Goal: Task Accomplishment & Management: Use online tool/utility

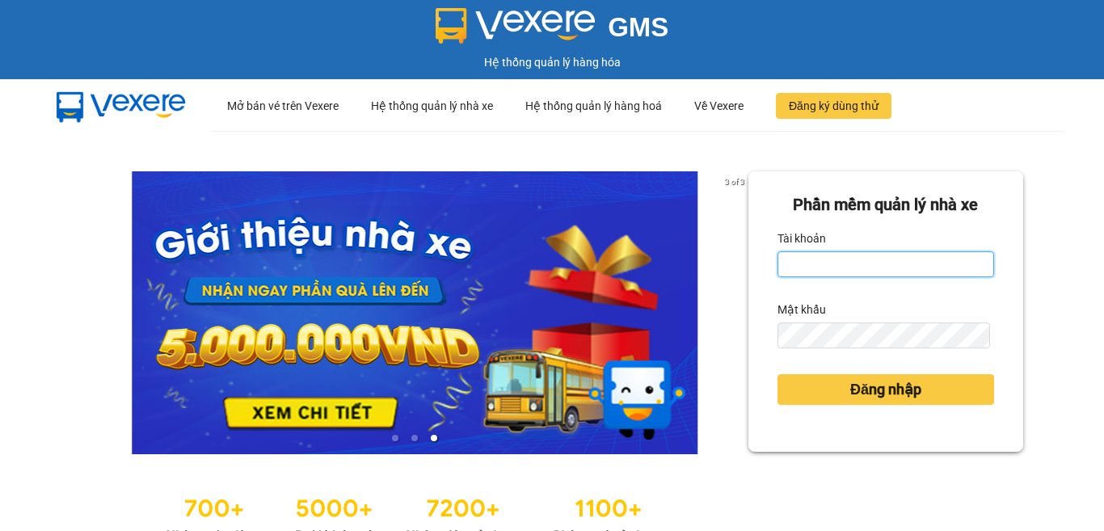
click at [895, 261] on input "Tài khoản" at bounding box center [886, 264] width 217 height 26
type input "tutrinh.trangngocphat"
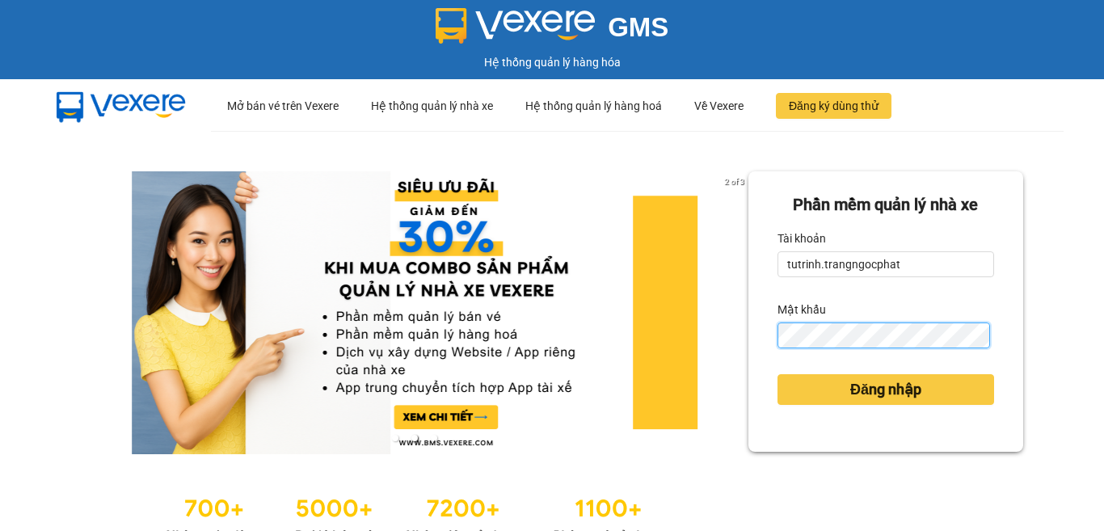
click at [778, 374] on button "Đăng nhập" at bounding box center [886, 389] width 217 height 31
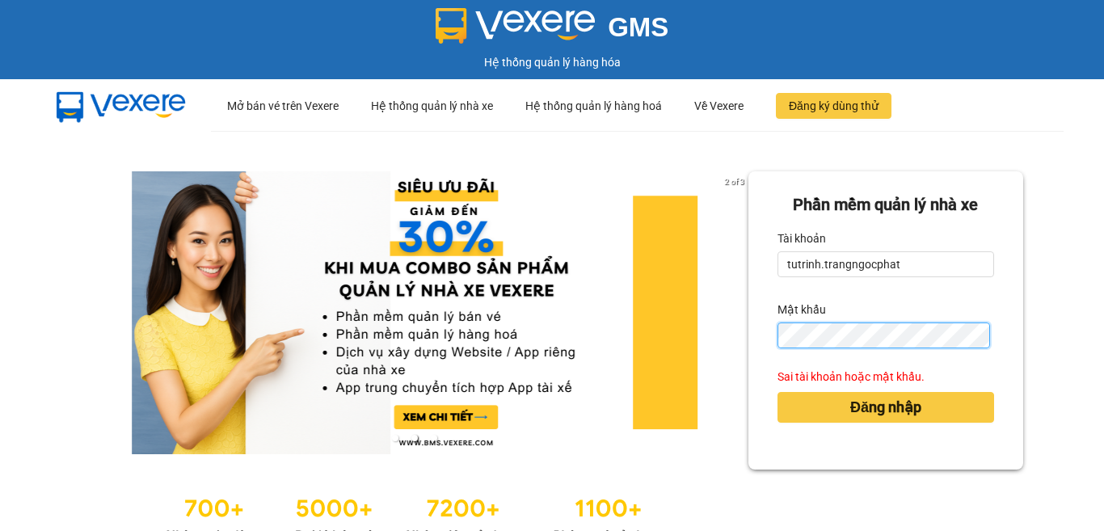
click at [395, 379] on div "2 of 3 Phần mềm quản lý nhà xe Tài khoản tutrinh.trangngocphat Mật khẩu Sai tài…" at bounding box center [552, 359] width 1104 height 457
click at [778, 392] on button "Đăng nhập" at bounding box center [886, 407] width 217 height 31
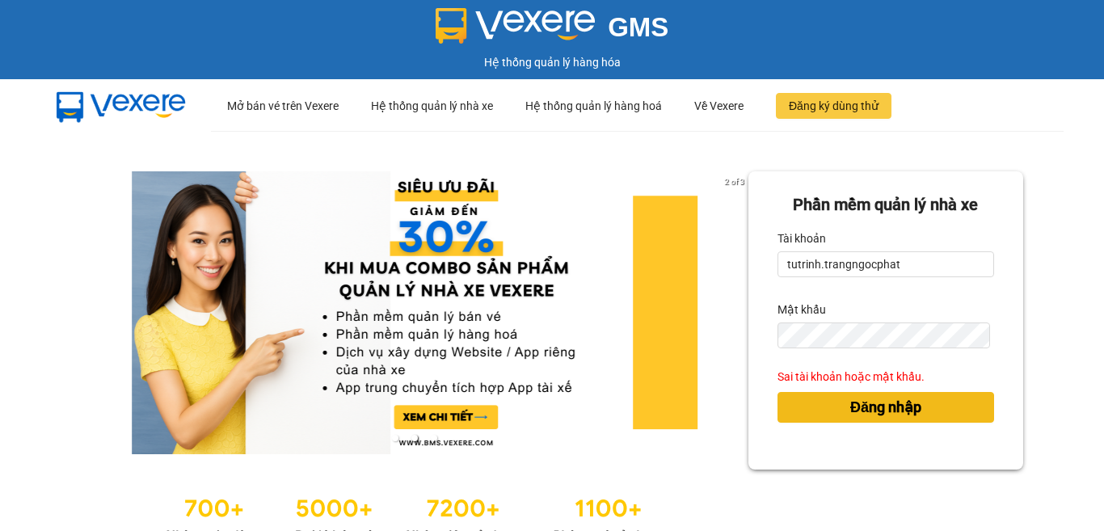
click at [832, 411] on button "Đăng nhập" at bounding box center [886, 407] width 217 height 31
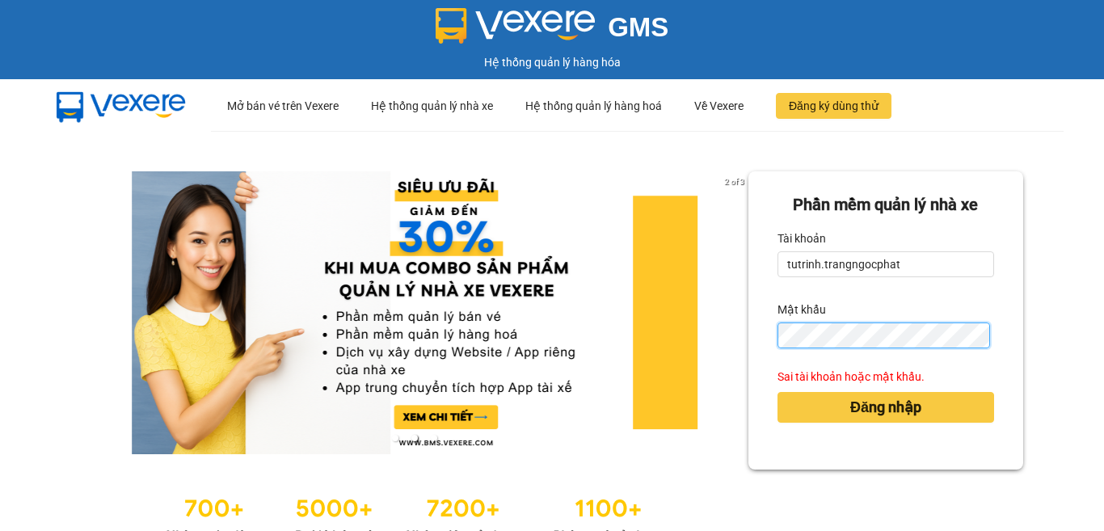
click at [400, 386] on div "2 of 3 Phần mềm quản lý nhà xe Tài khoản tutrinh.trangngocphat Mật khẩu Sai tài…" at bounding box center [552, 359] width 1104 height 457
click at [778, 392] on button "Đăng nhập" at bounding box center [886, 407] width 217 height 31
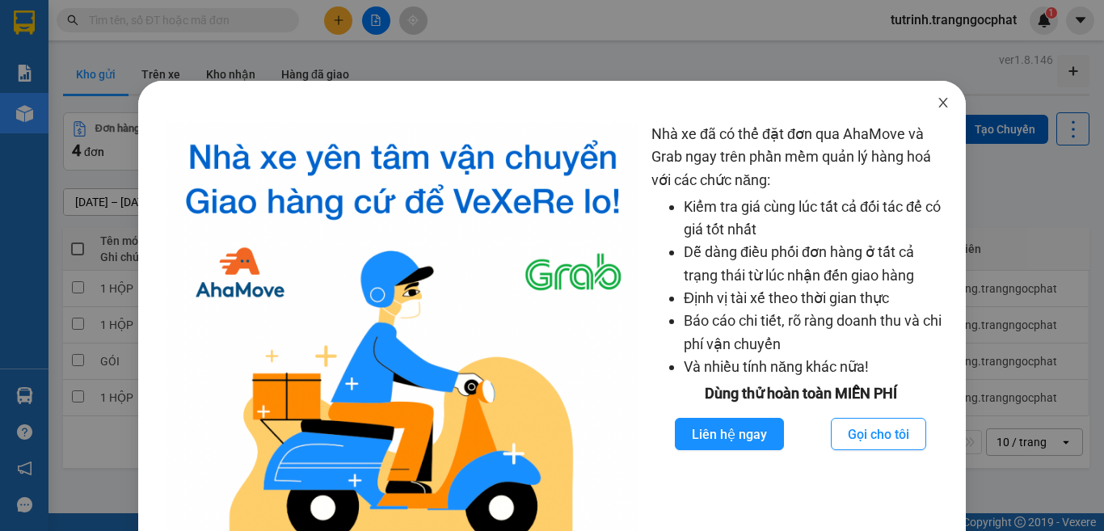
click at [939, 107] on icon "close" at bounding box center [943, 103] width 9 height 10
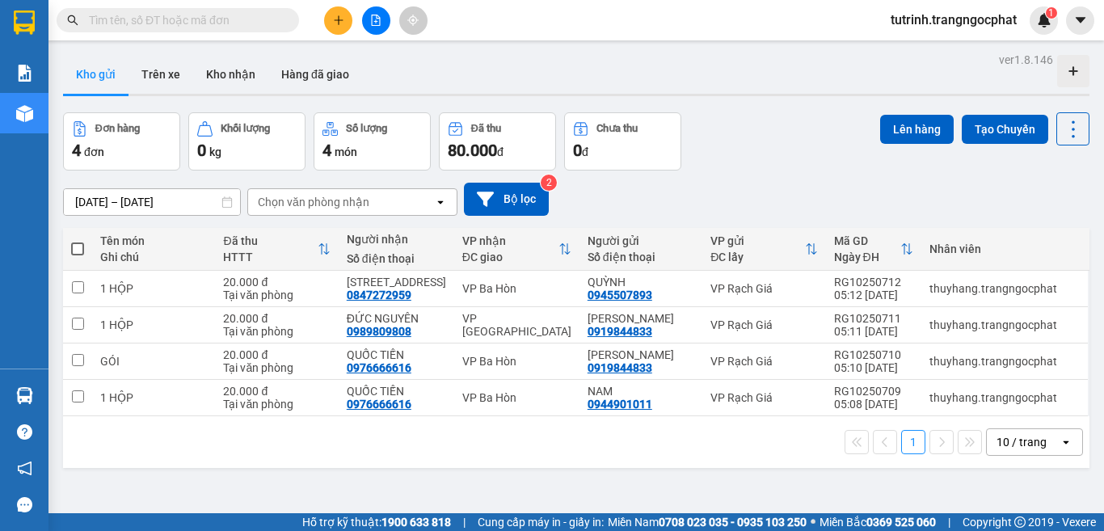
click at [83, 250] on span at bounding box center [77, 248] width 13 height 13
click at [78, 241] on input "checkbox" at bounding box center [78, 241] width 0 height 0
checkbox input "true"
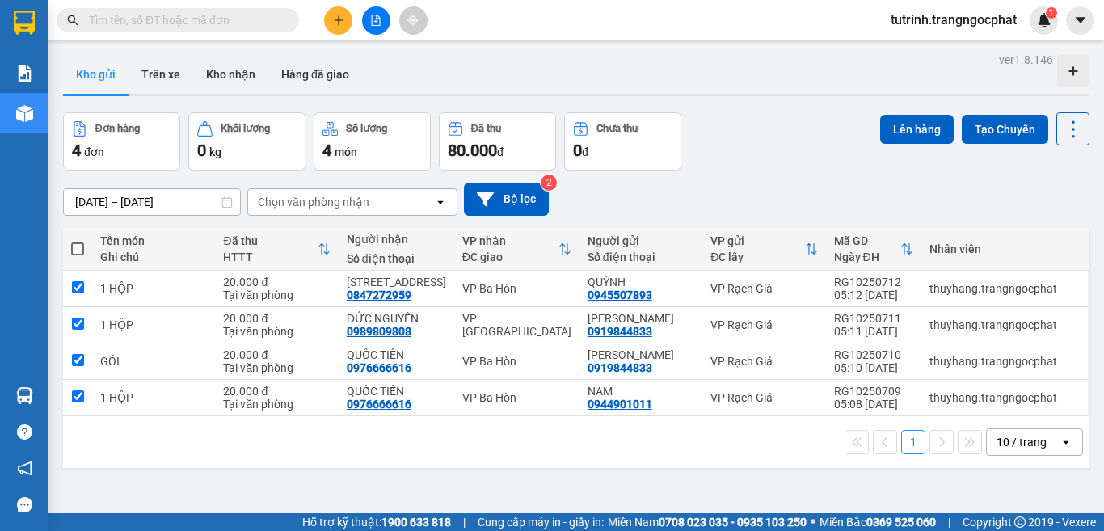
checkbox input "true"
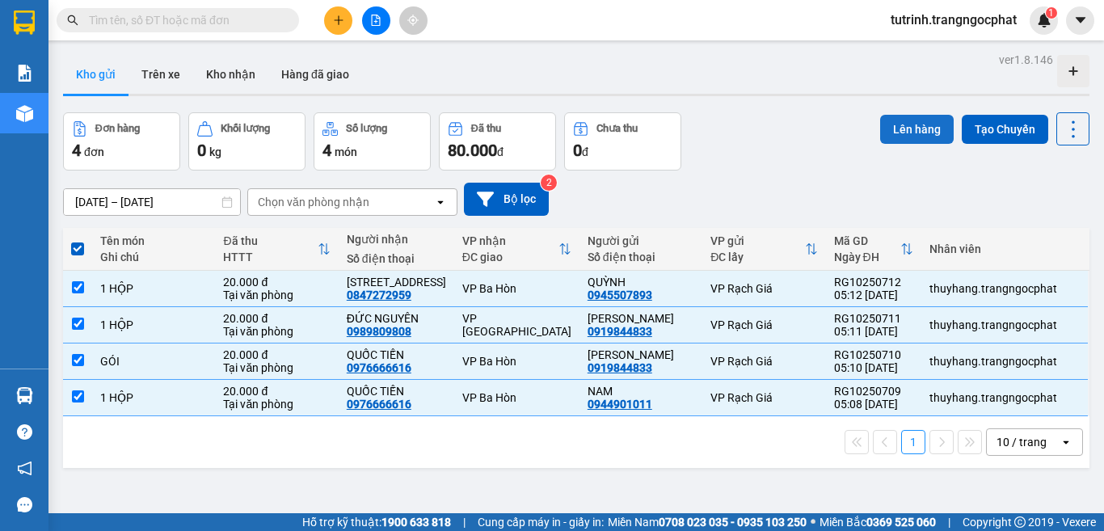
click at [925, 134] on button "Lên hàng" at bounding box center [917, 129] width 74 height 29
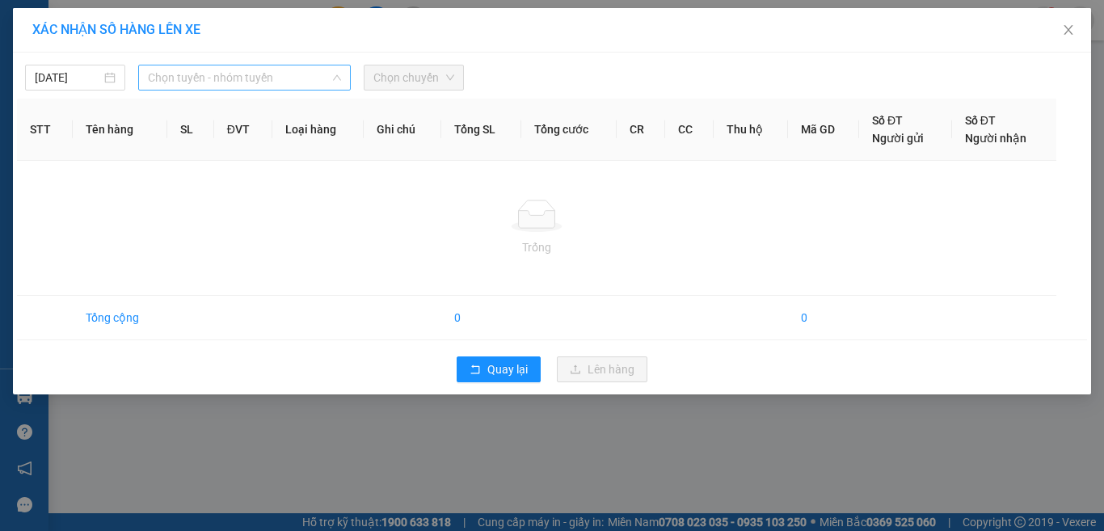
click at [265, 77] on span "Chọn tuyến - nhóm tuyến" at bounding box center [244, 77] width 193 height 24
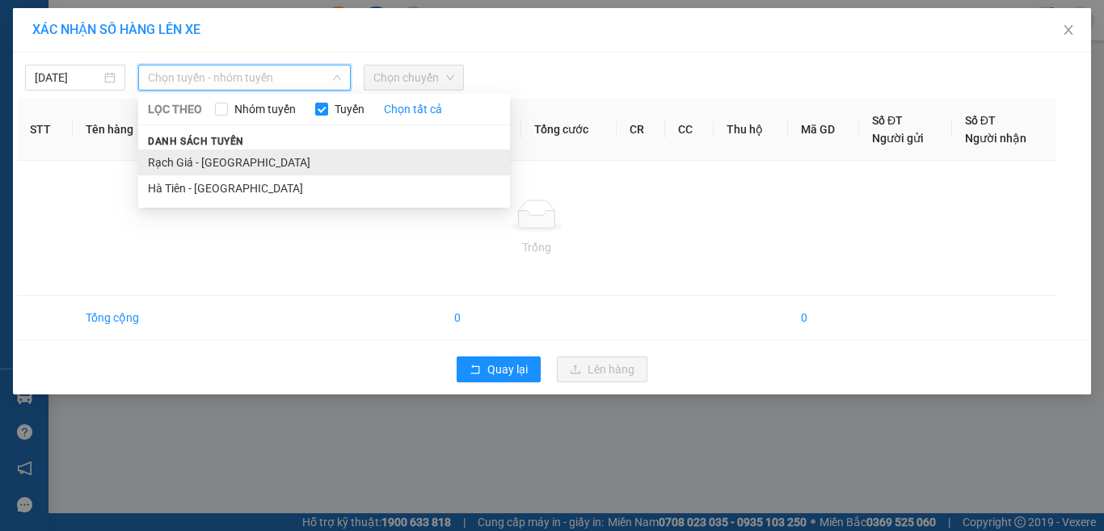
click at [270, 151] on li "Rạch Giá - [GEOGRAPHIC_DATA]" at bounding box center [324, 163] width 372 height 26
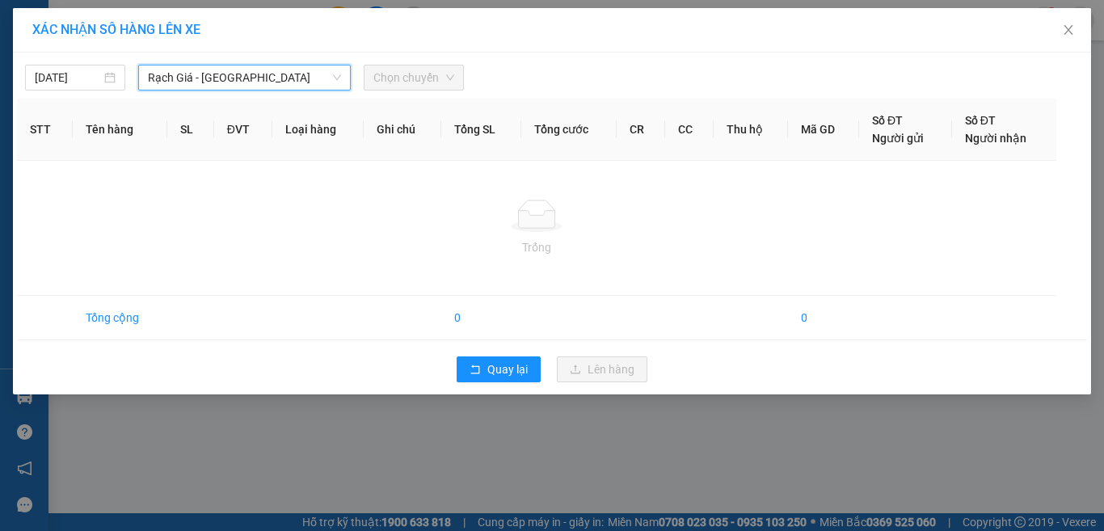
click at [400, 77] on span "Chọn chuyến" at bounding box center [413, 77] width 81 height 24
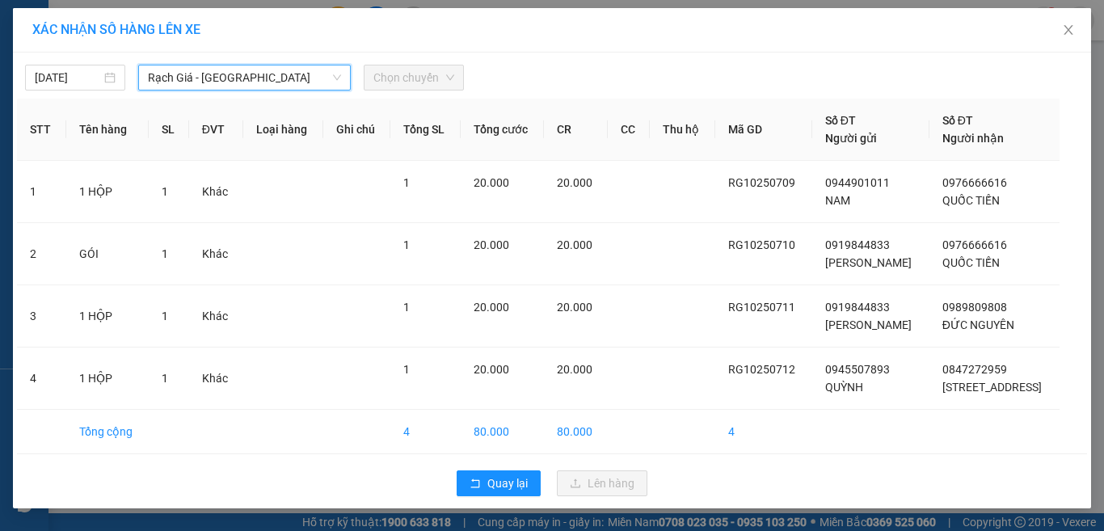
click at [402, 82] on span "Chọn chuyến" at bounding box center [413, 77] width 81 height 24
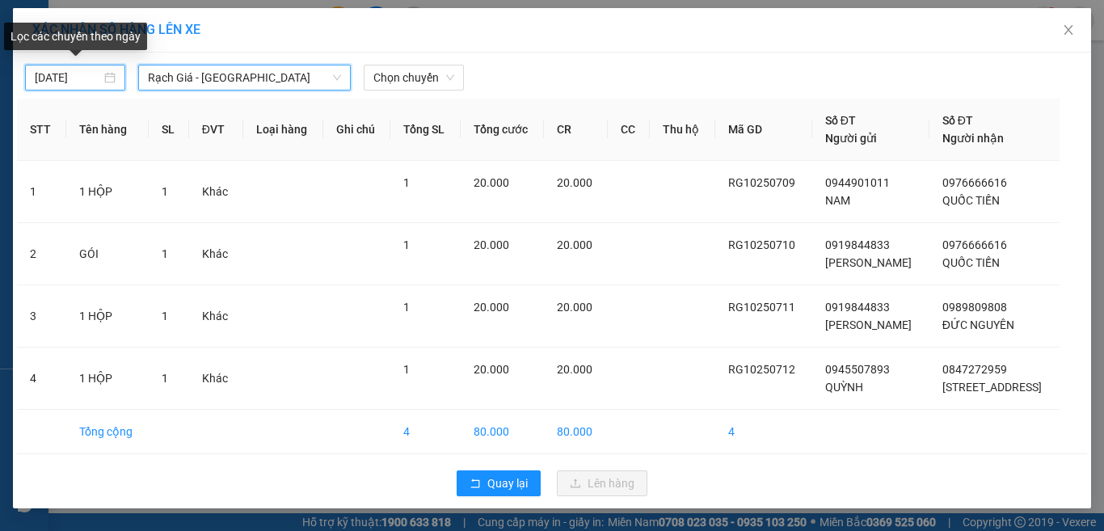
click at [94, 81] on input "[DATE]" at bounding box center [68, 78] width 66 height 18
type input "[DATE]"
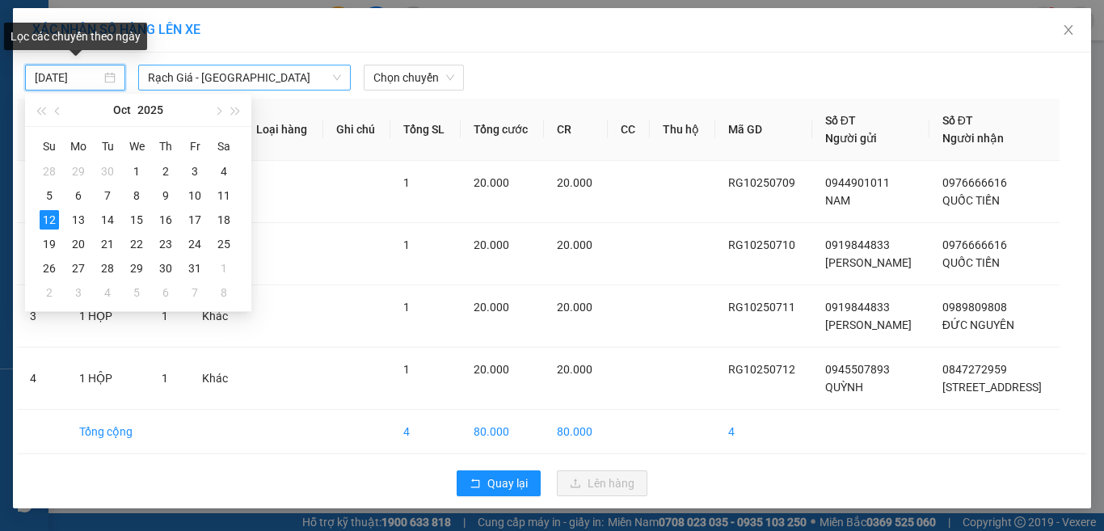
click at [178, 75] on span "Rạch Giá - [GEOGRAPHIC_DATA]" at bounding box center [244, 77] width 193 height 24
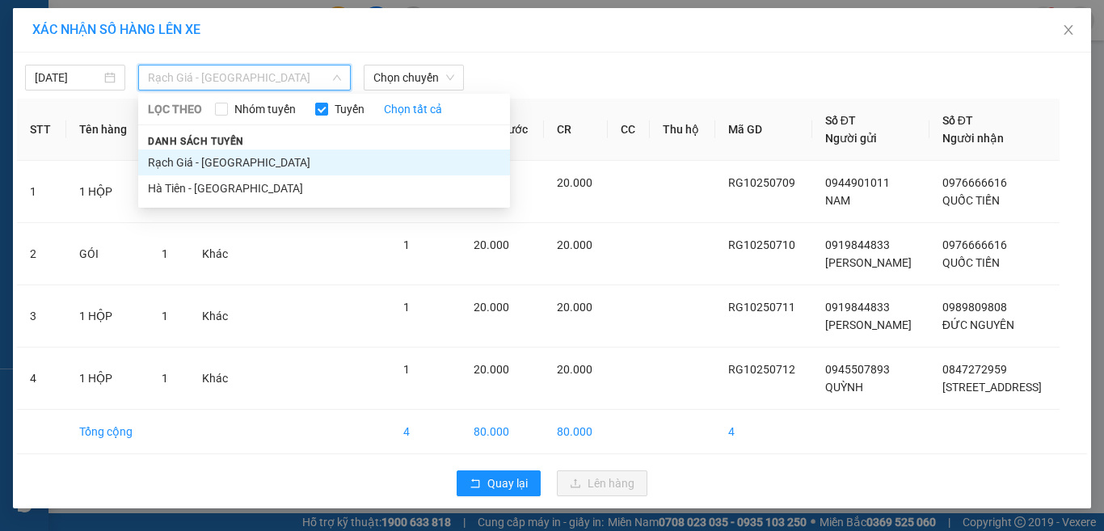
click at [194, 165] on li "Rạch Giá - [GEOGRAPHIC_DATA]" at bounding box center [324, 163] width 372 height 26
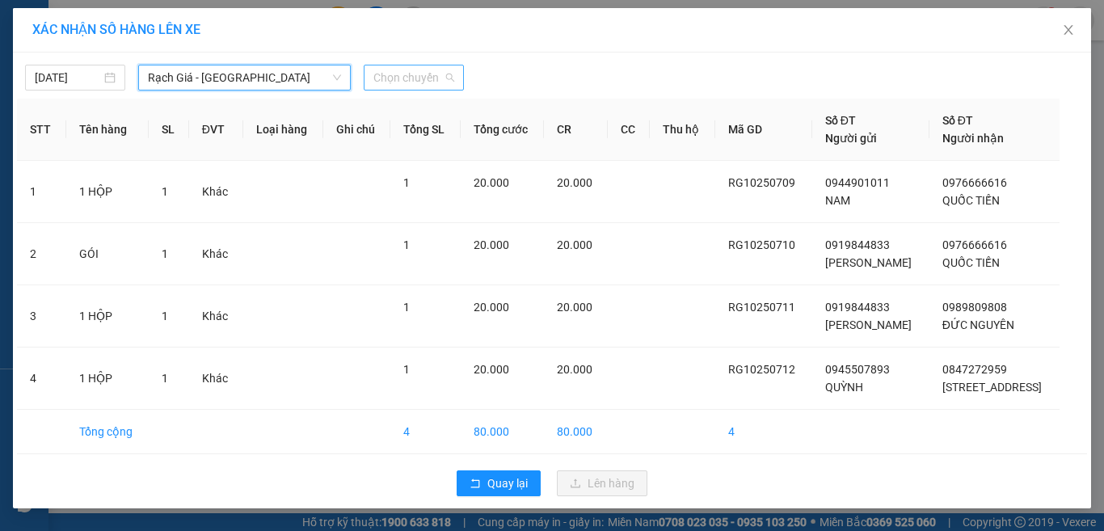
click at [407, 85] on span "Chọn chuyến" at bounding box center [413, 77] width 81 height 24
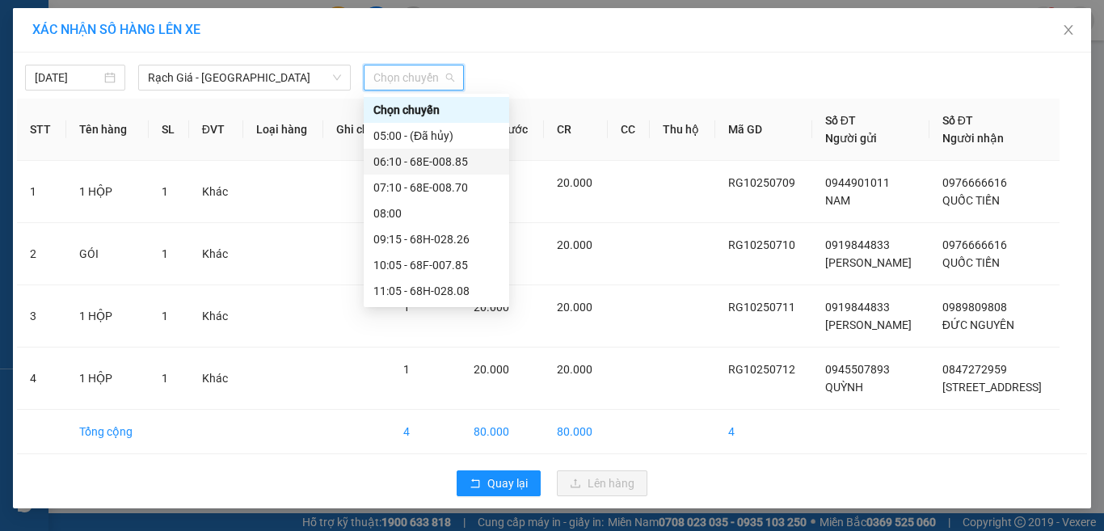
click at [420, 163] on div "06:10 - 68E-008.85" at bounding box center [436, 162] width 126 height 18
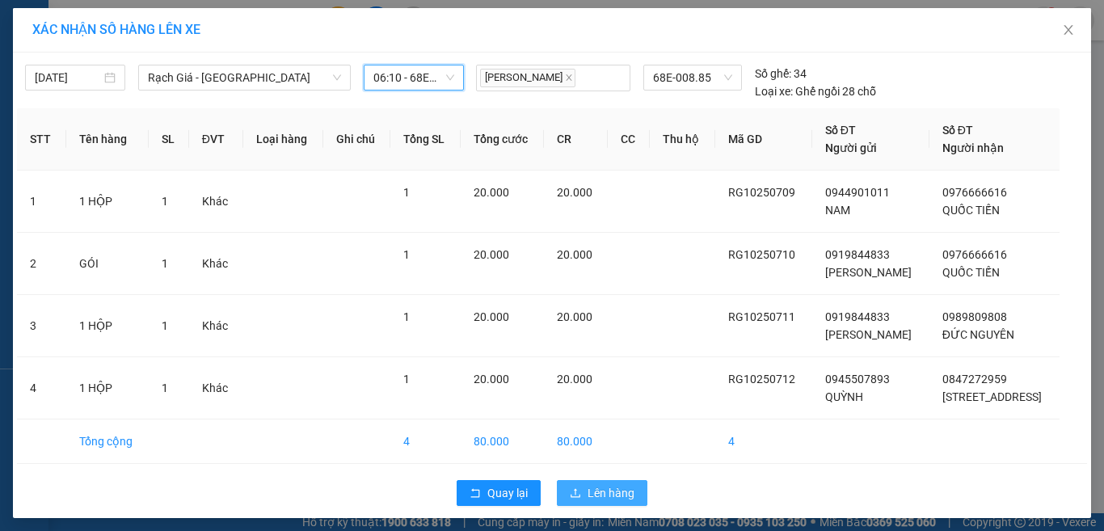
click at [578, 488] on button "Lên hàng" at bounding box center [602, 493] width 91 height 26
